Goal: Information Seeking & Learning: Learn about a topic

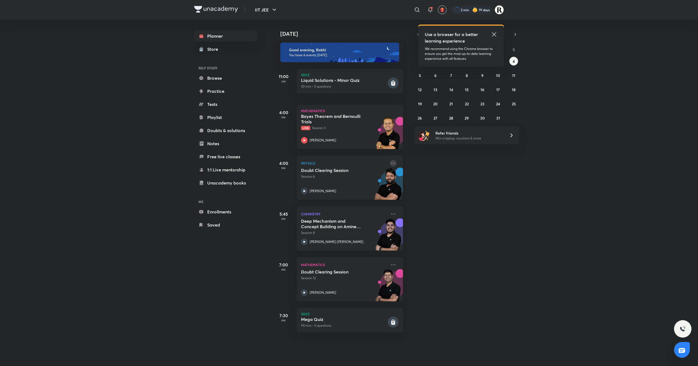
click at [390, 162] on icon at bounding box center [393, 163] width 7 height 7
click at [446, 207] on li "Go to course page" at bounding box center [426, 213] width 54 height 12
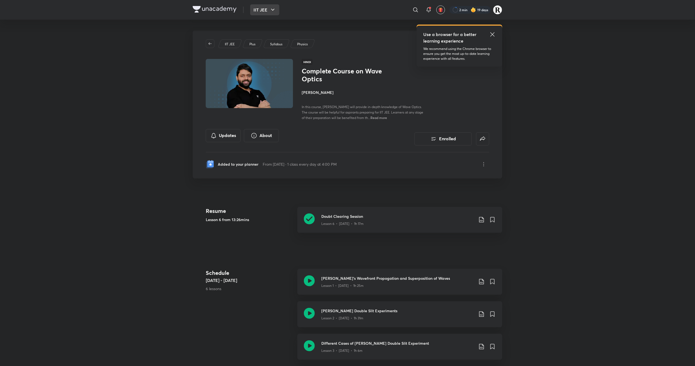
click at [252, 9] on button "IIT JEE" at bounding box center [264, 9] width 29 height 11
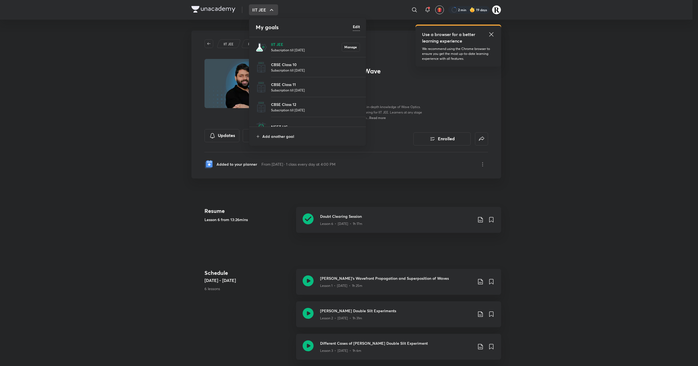
click at [294, 47] on p "Subscription till [DATE]" at bounding box center [306, 49] width 71 height 5
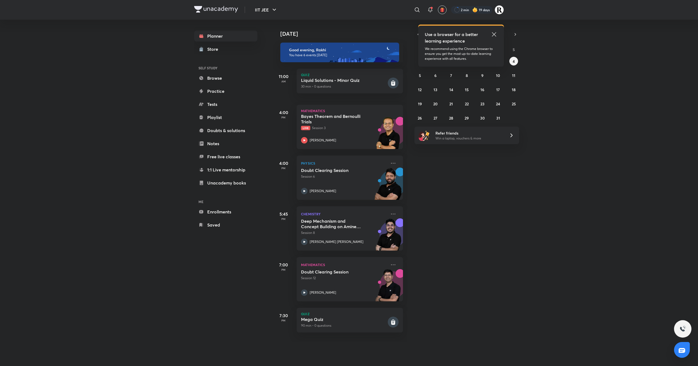
click at [492, 34] on icon at bounding box center [494, 34] width 7 height 7
click at [418, 37] on button "button" at bounding box center [418, 35] width 8 height 8
click at [450, 118] on abbr "30" at bounding box center [451, 117] width 5 height 5
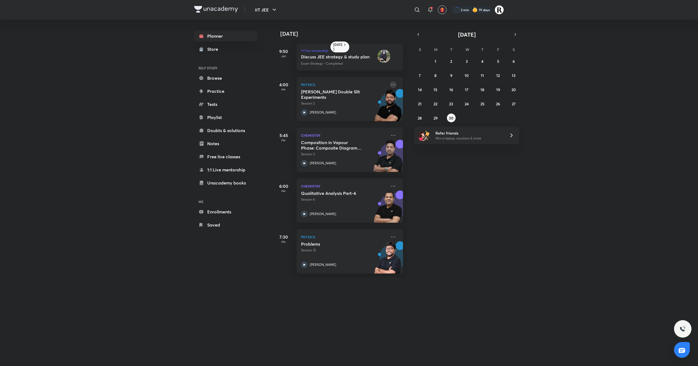
click at [390, 85] on icon at bounding box center [393, 84] width 7 height 7
click at [510, 171] on div "[DATE] 9:50 AM 1:1 live mentorship Discuss JEE strategy & study plan • [PERSON_…" at bounding box center [485, 149] width 424 height 258
click at [419, 116] on abbr "28" at bounding box center [420, 117] width 4 height 5
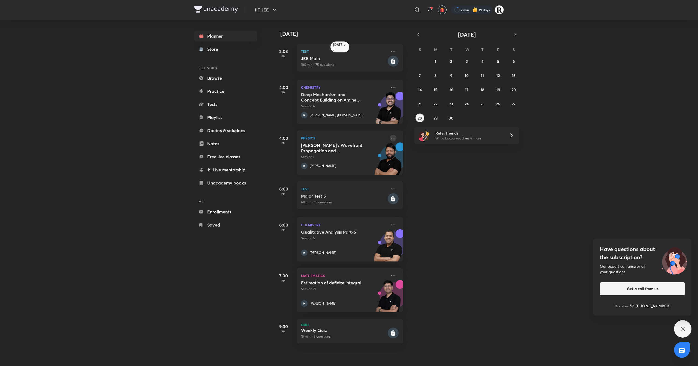
click at [390, 135] on icon at bounding box center [393, 138] width 7 height 7
click at [512, 100] on button "27" at bounding box center [513, 103] width 9 height 9
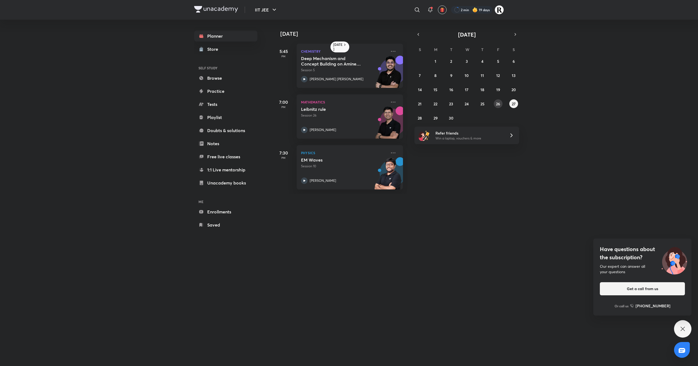
click at [500, 106] on button "26" at bounding box center [498, 103] width 9 height 9
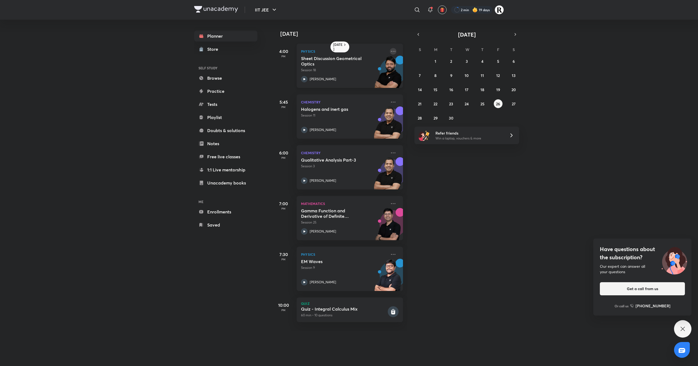
click at [390, 52] on icon at bounding box center [393, 51] width 7 height 7
click at [416, 104] on p "Go to course page" at bounding box center [430, 101] width 38 height 6
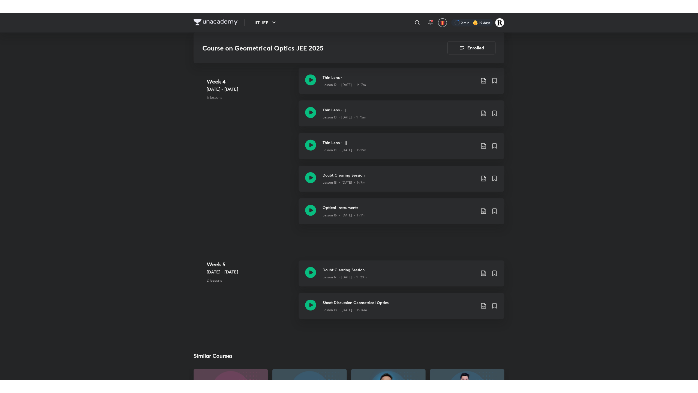
scroll to position [660, 0]
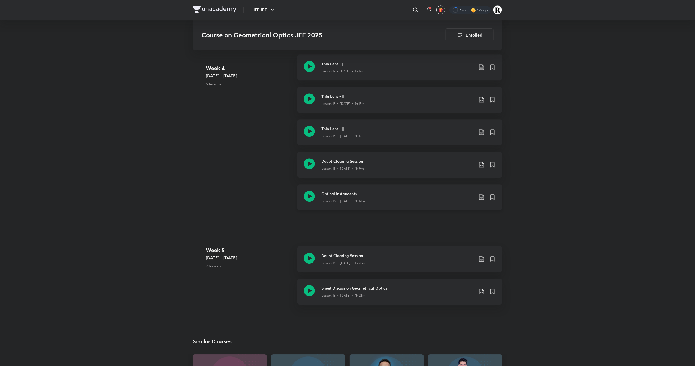
click at [310, 195] on icon at bounding box center [309, 196] width 11 height 11
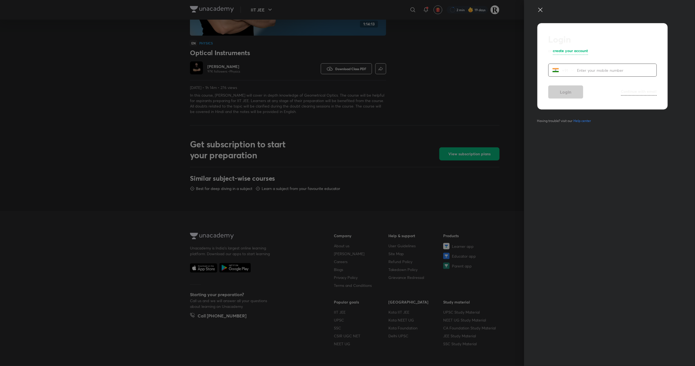
scroll to position [159, 0]
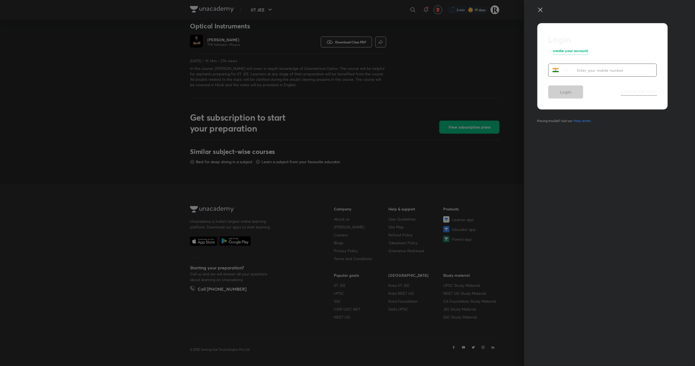
click at [540, 11] on icon at bounding box center [540, 10] width 7 height 7
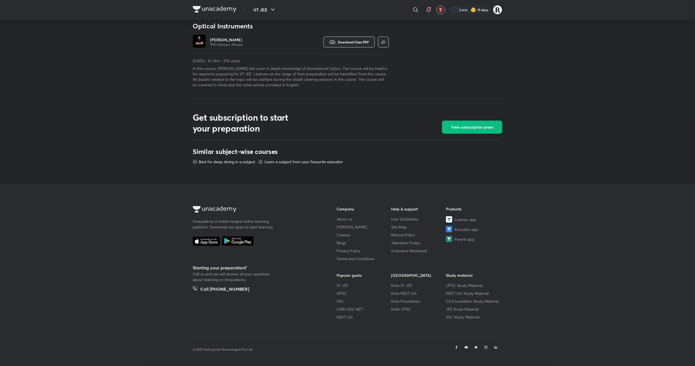
scroll to position [0, 0]
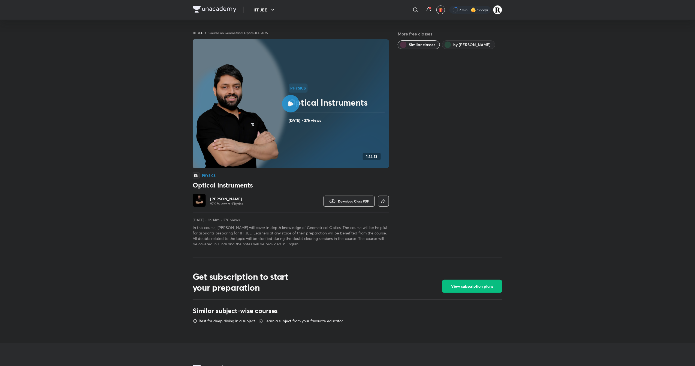
click at [228, 201] on h6 "[PERSON_NAME]" at bounding box center [226, 198] width 33 height 5
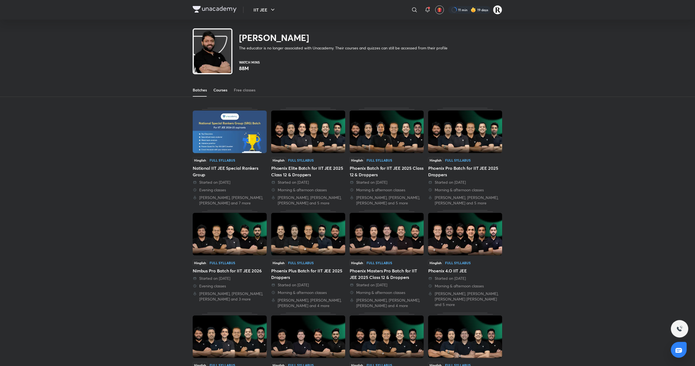
click at [217, 85] on link "Courses" at bounding box center [220, 89] width 14 height 13
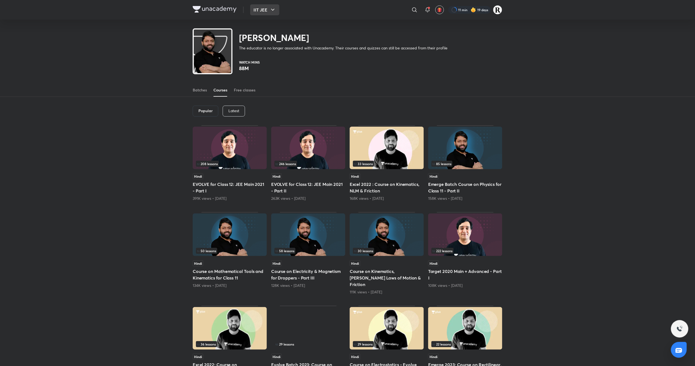
click at [270, 10] on icon "button" at bounding box center [273, 10] width 7 height 7
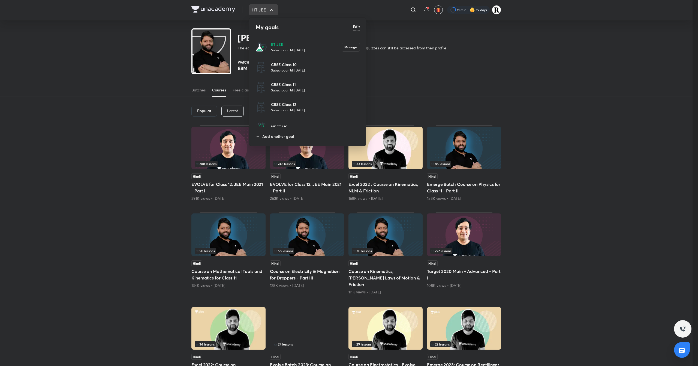
click at [274, 40] on li "IIT JEE Subscription till 24 Jun 2026 Manage" at bounding box center [307, 47] width 117 height 20
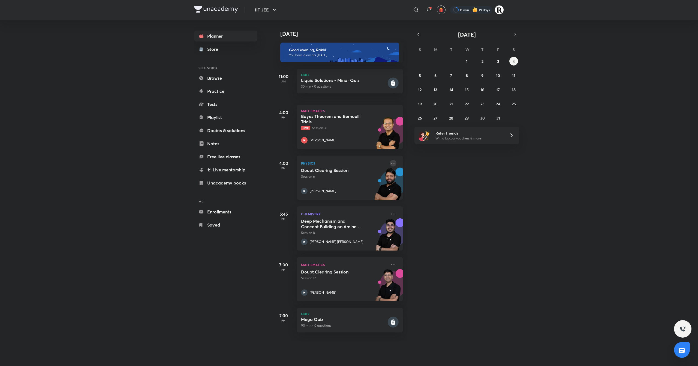
click at [390, 163] on icon at bounding box center [393, 163] width 7 height 7
click at [521, 173] on div "Today Good evening, Rakhi You have 6 events today 11:00 AM Quiz Liquid Solution…" at bounding box center [485, 181] width 424 height 322
click at [417, 35] on icon "button" at bounding box center [418, 34] width 4 height 5
click at [453, 103] on div "31 1 2 3 4 5 6 7 8 9 10 11 12 13 14 15 16 17 18 19 20 21 22 23 24 25 26 27 28 2…" at bounding box center [466, 89] width 105 height 65
click at [453, 103] on button "23" at bounding box center [451, 103] width 9 height 9
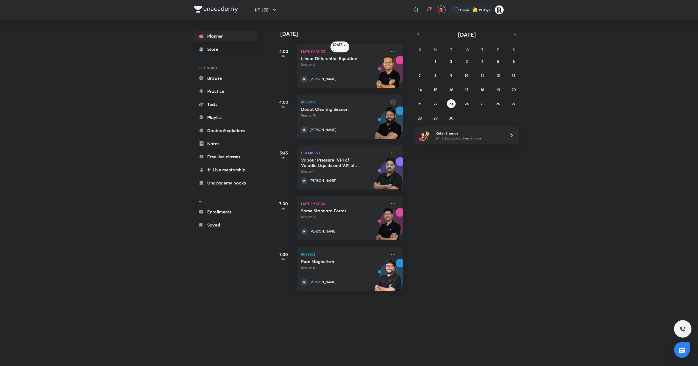
click at [390, 101] on icon at bounding box center [393, 102] width 7 height 7
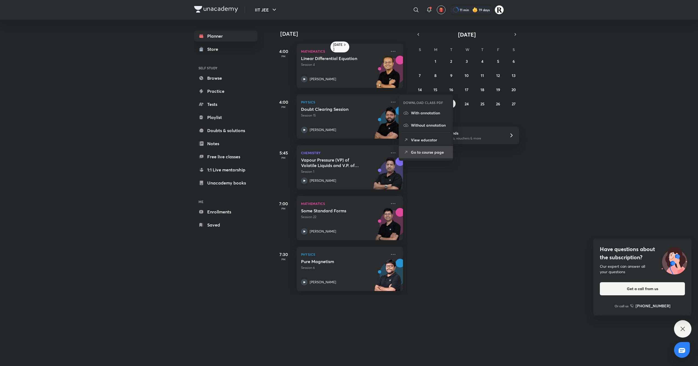
click at [417, 150] on p "Go to course page" at bounding box center [430, 152] width 38 height 6
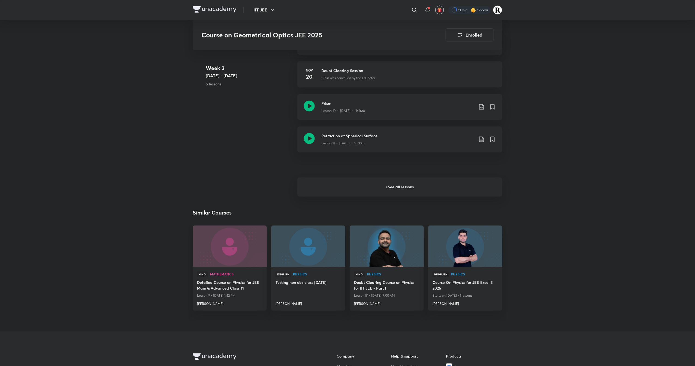
scroll to position [530, 0]
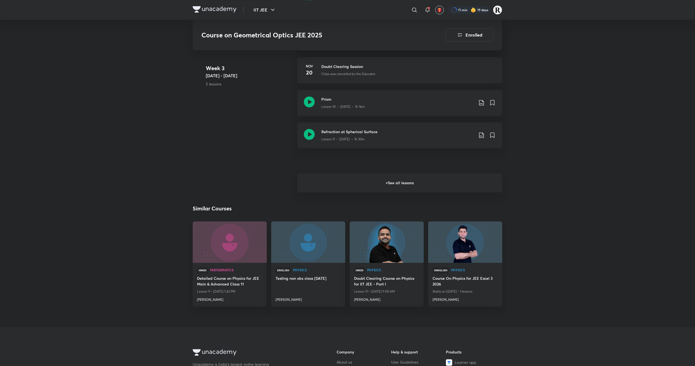
click at [388, 177] on h6 "+ See all lessons" at bounding box center [399, 182] width 205 height 19
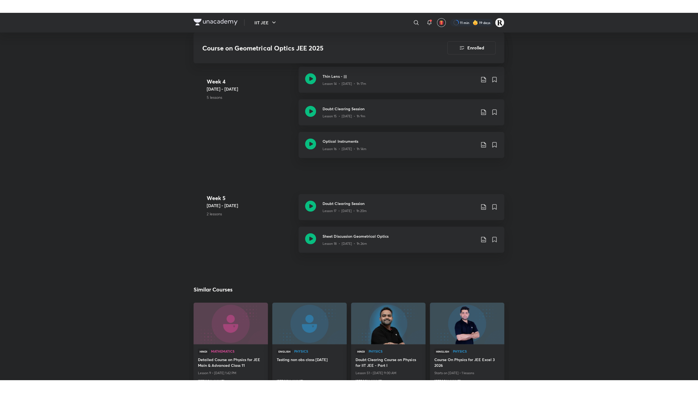
scroll to position [725, 0]
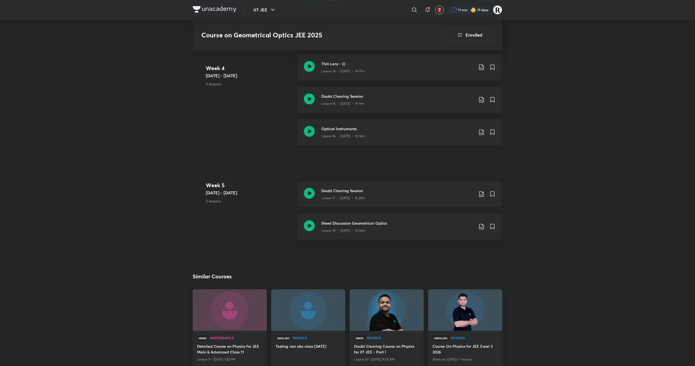
click at [311, 189] on icon at bounding box center [309, 193] width 11 height 11
